Goal: Check status: Check status

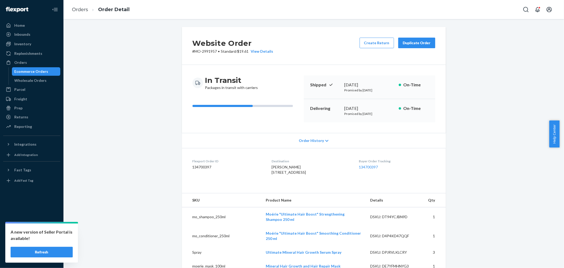
click at [26, 64] on div "Orders" at bounding box center [32, 62] width 56 height 7
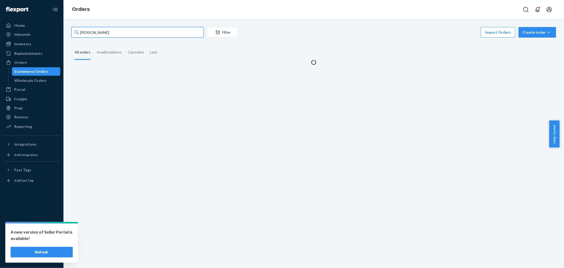
click at [164, 34] on input "[PERSON_NAME]" at bounding box center [137, 32] width 132 height 11
paste input "2854118"
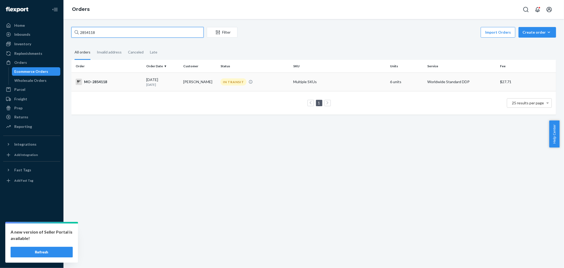
type input "2854118"
click at [160, 81] on div "[DATE] [DATE]" at bounding box center [162, 82] width 33 height 10
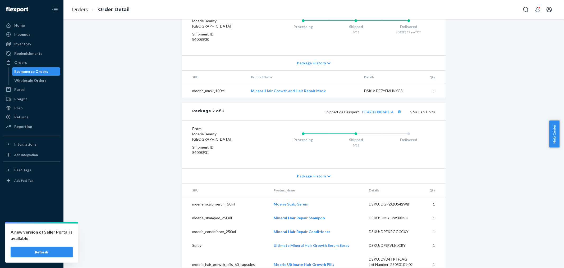
scroll to position [331, 0]
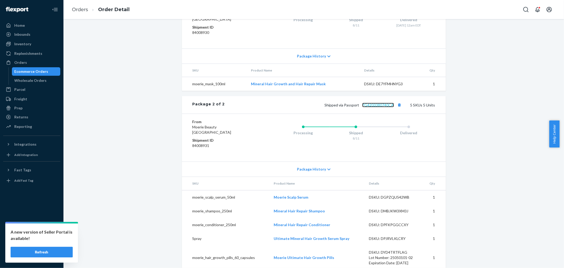
click at [372, 103] on link "PG4203380740CA" at bounding box center [379, 105] width 32 height 4
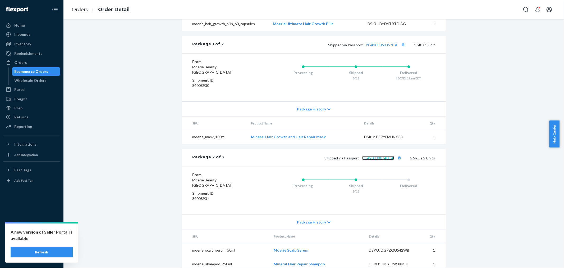
scroll to position [154, 0]
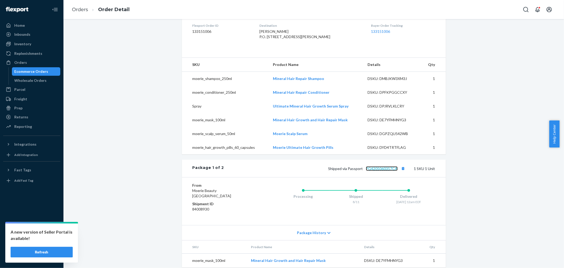
click at [377, 166] on link "PG4205060357CA" at bounding box center [382, 168] width 32 height 4
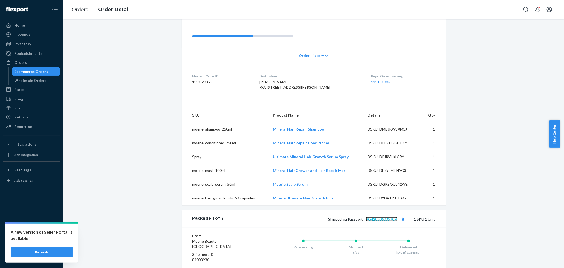
scroll to position [66, 0]
